Goal: Entertainment & Leisure: Consume media (video, audio)

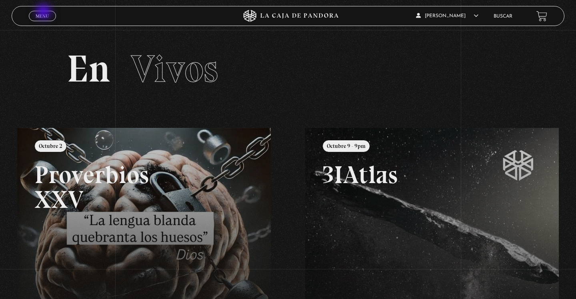
click at [44, 14] on span "Menu" at bounding box center [42, 16] width 13 height 5
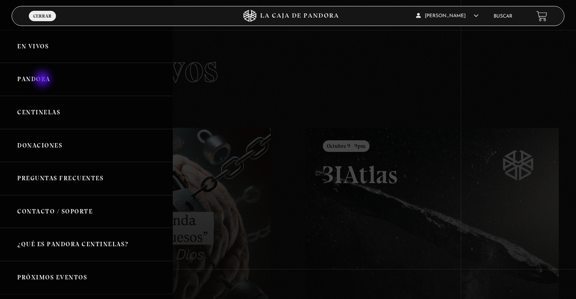
click at [43, 80] on link "Pandora" at bounding box center [86, 79] width 173 height 33
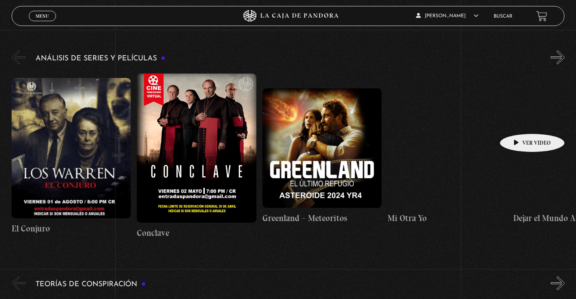
scroll to position [1470, 0]
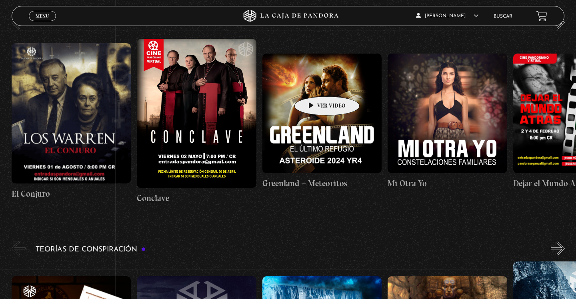
click at [314, 84] on figure at bounding box center [322, 114] width 120 height 120
click at [324, 74] on figure at bounding box center [322, 114] width 120 height 120
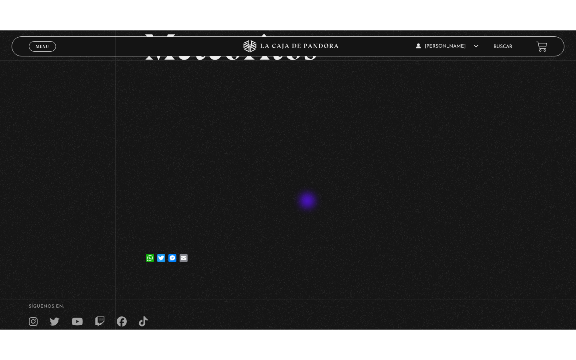
scroll to position [117, 0]
